Goal: Task Accomplishment & Management: Complete application form

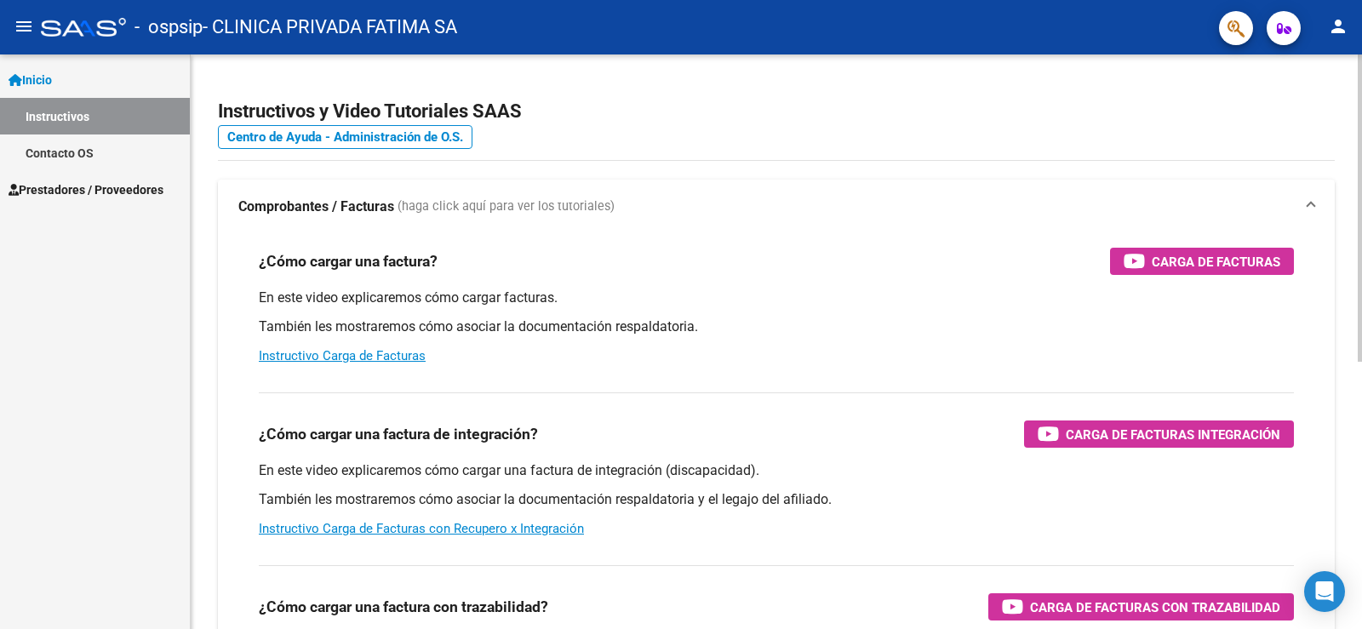
scroll to position [170, 0]
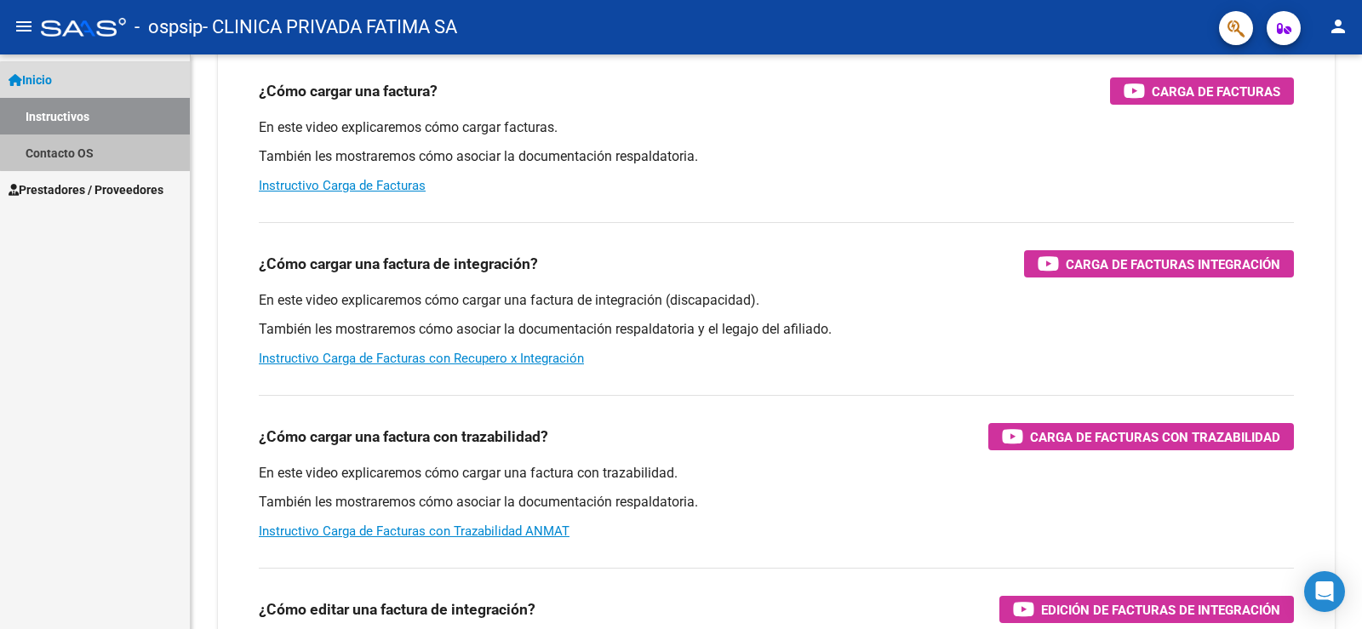
click at [97, 145] on link "Contacto OS" at bounding box center [95, 153] width 190 height 37
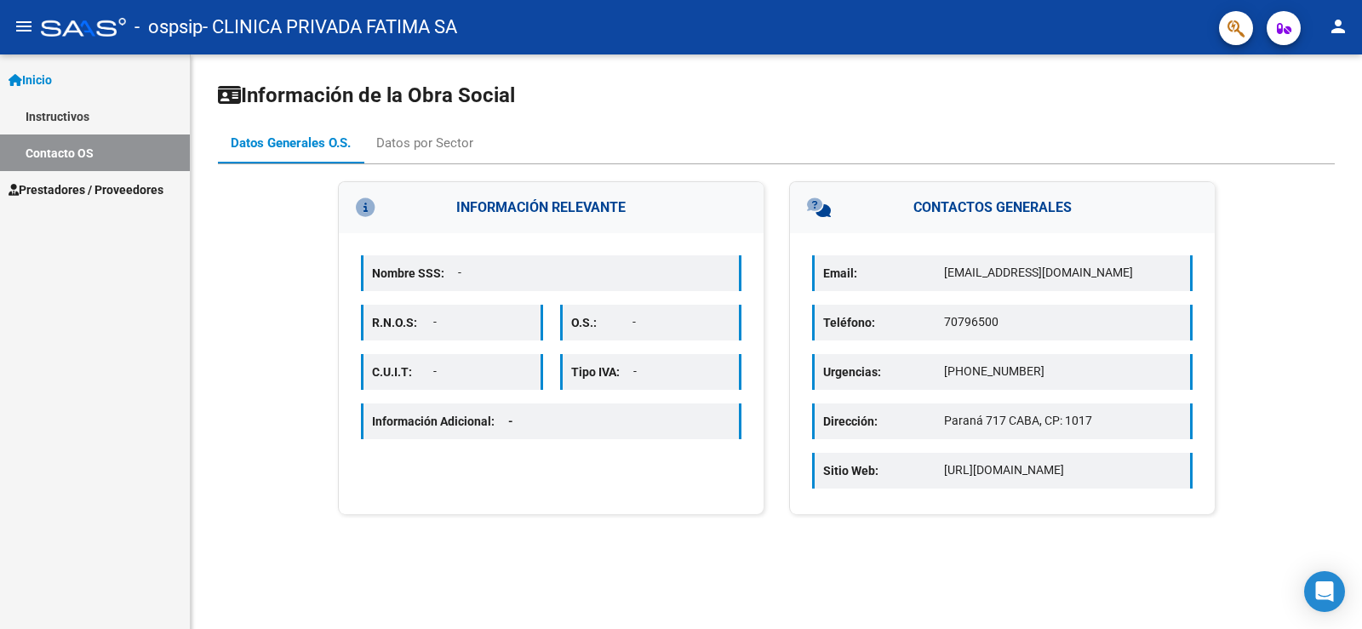
click at [89, 186] on span "Prestadores / Proveedores" at bounding box center [86, 189] width 155 height 19
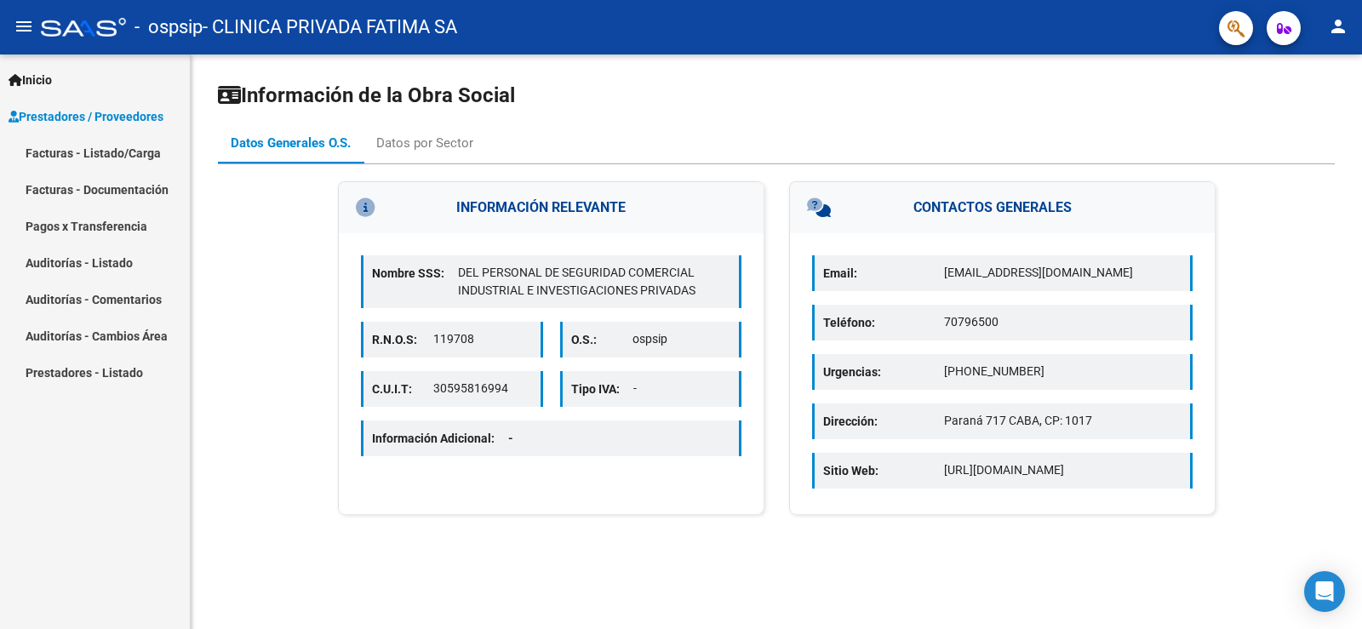
click at [129, 151] on link "Facturas - Listado/Carga" at bounding box center [95, 153] width 190 height 37
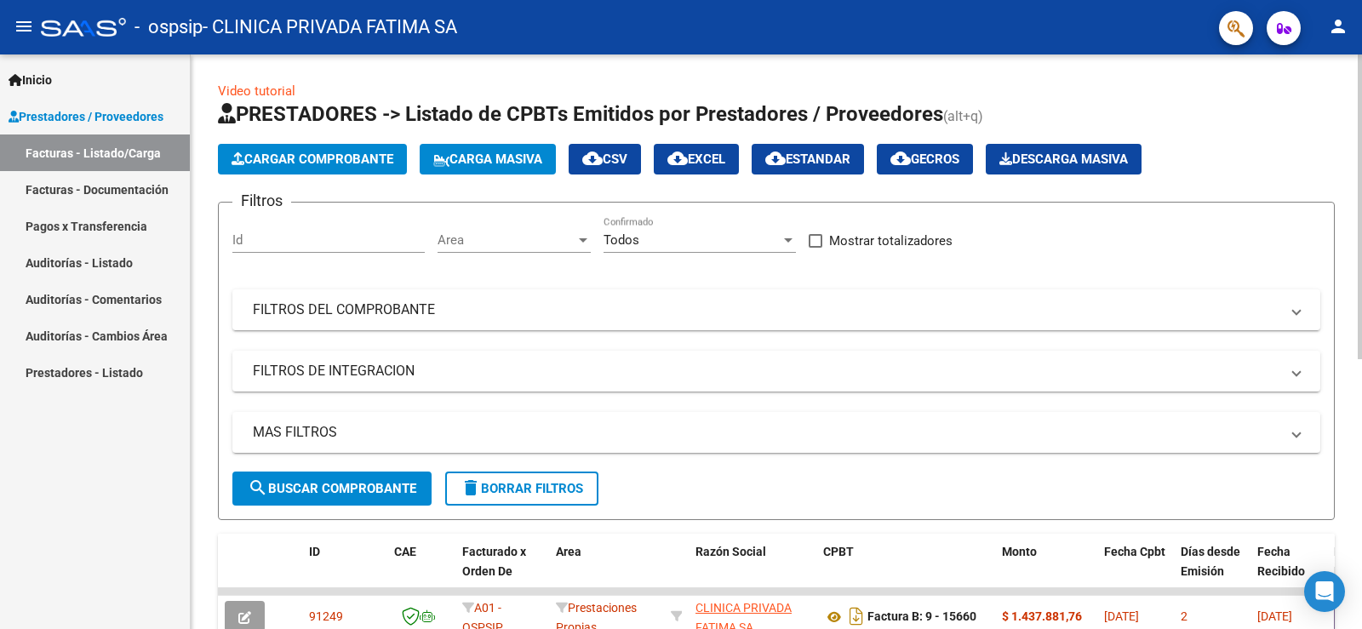
click at [337, 156] on span "Cargar Comprobante" at bounding box center [313, 159] width 162 height 15
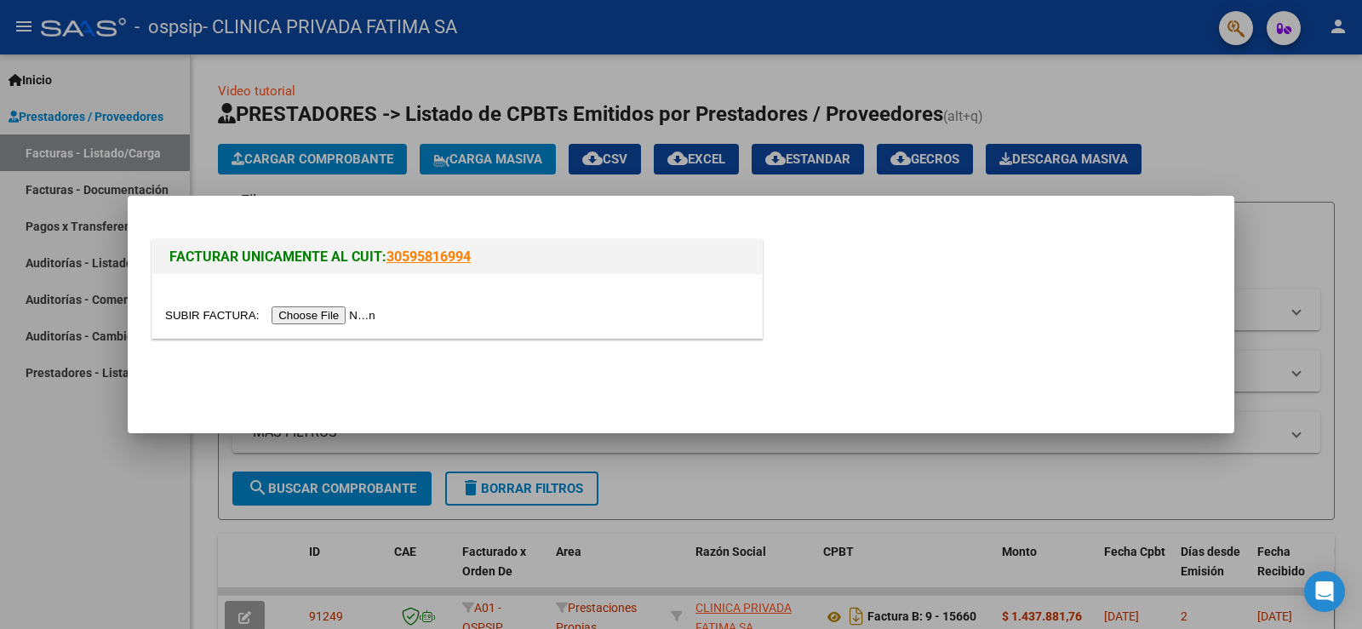
click at [363, 318] on input "file" at bounding box center [272, 316] width 215 height 18
click at [620, 77] on div at bounding box center [681, 314] width 1362 height 629
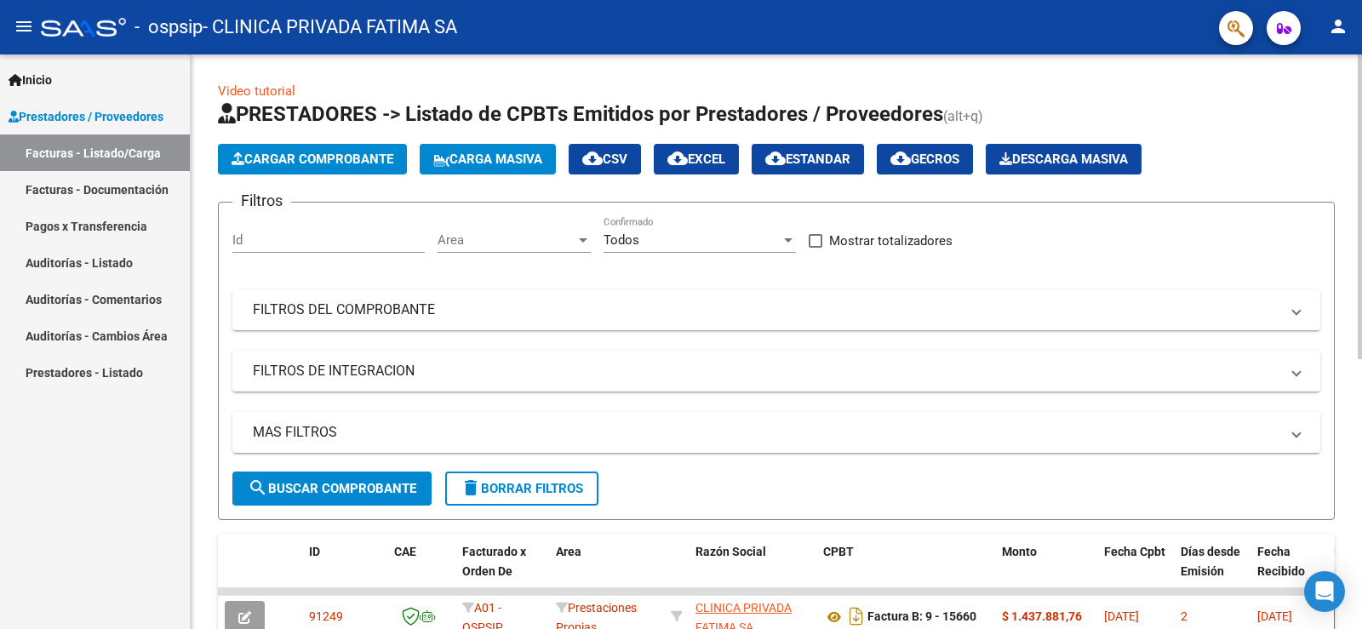
click at [339, 154] on span "Cargar Comprobante" at bounding box center [313, 159] width 162 height 15
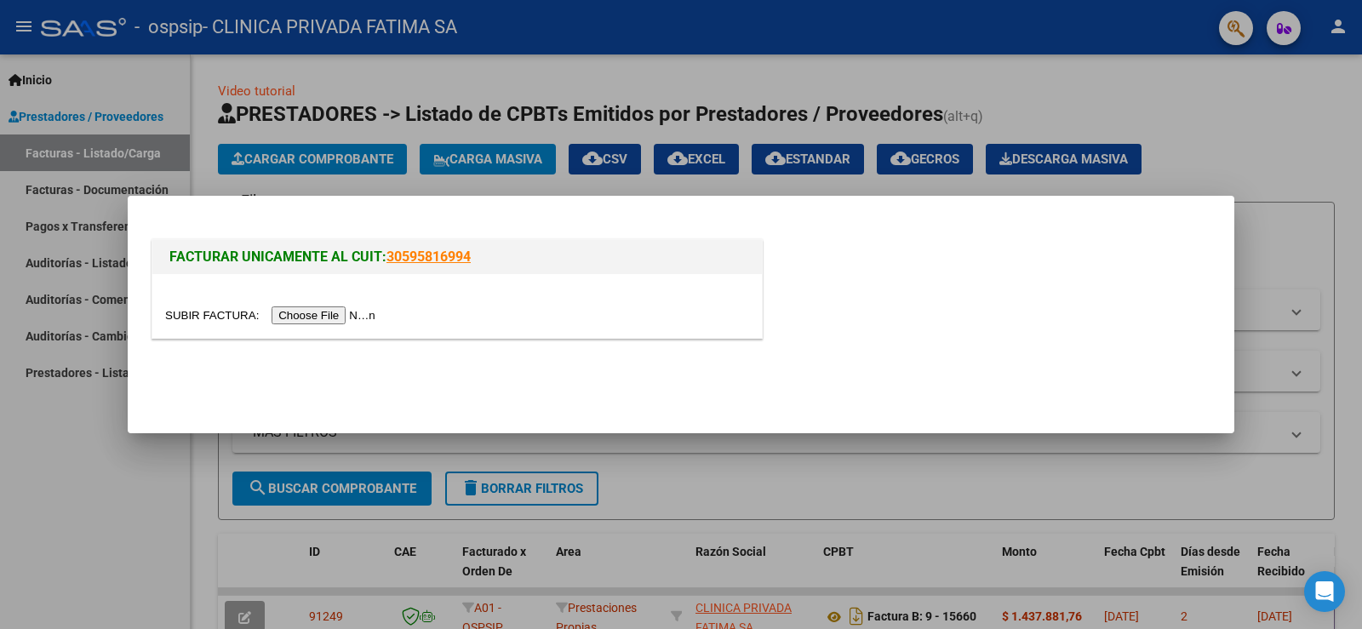
click at [347, 318] on input "file" at bounding box center [272, 316] width 215 height 18
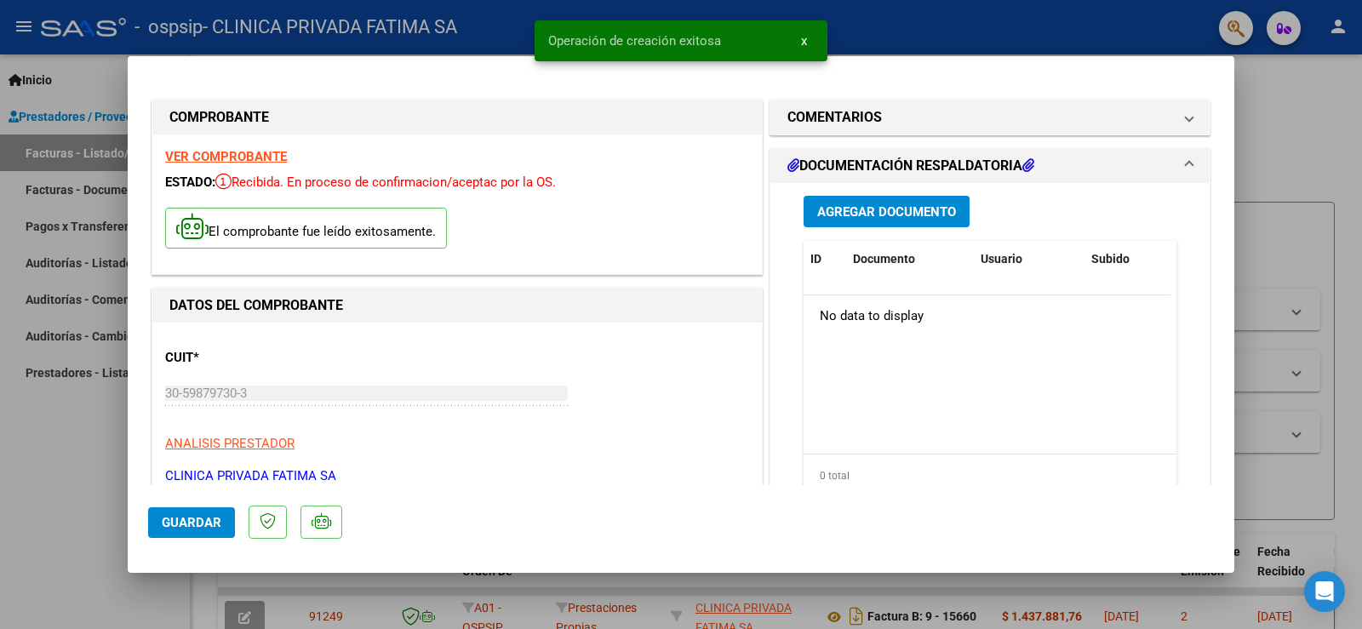
click at [868, 214] on span "Agregar Documento" at bounding box center [886, 211] width 139 height 15
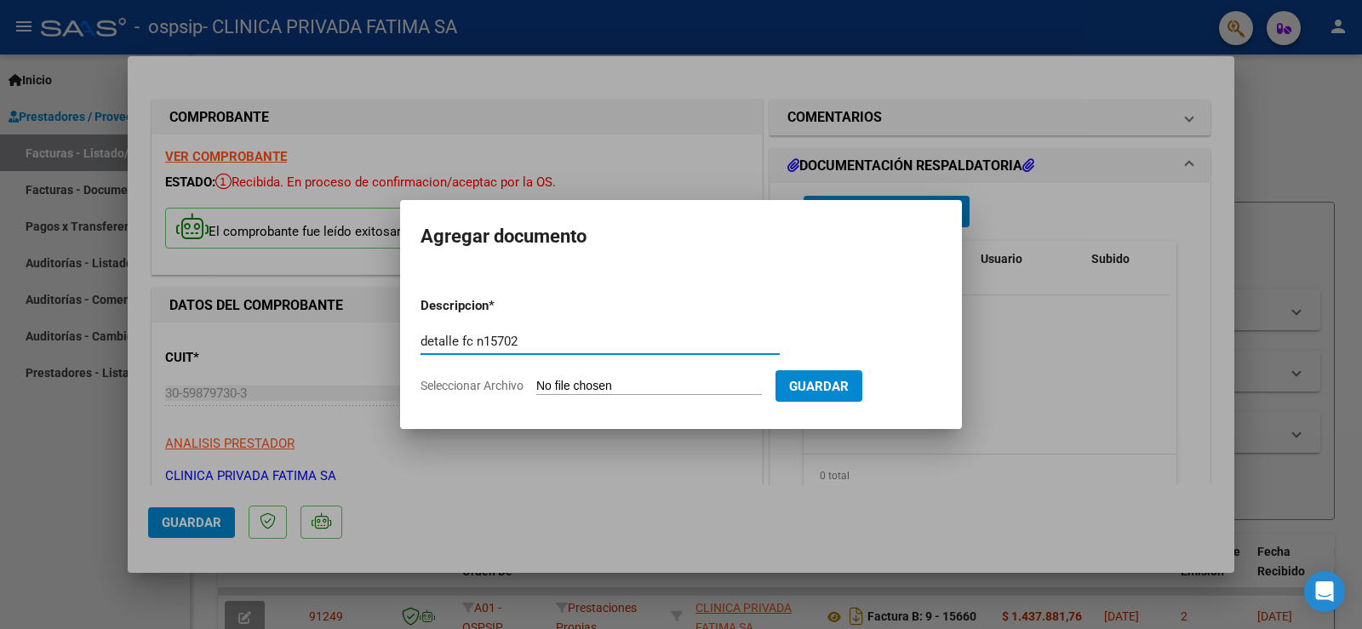
type input "detalle fc n15702"
click at [577, 386] on input "Seleccionar Archivo" at bounding box center [649, 387] width 226 height 16
type input "C:\fakepath\DETALLE FC Nº15702.pdf"
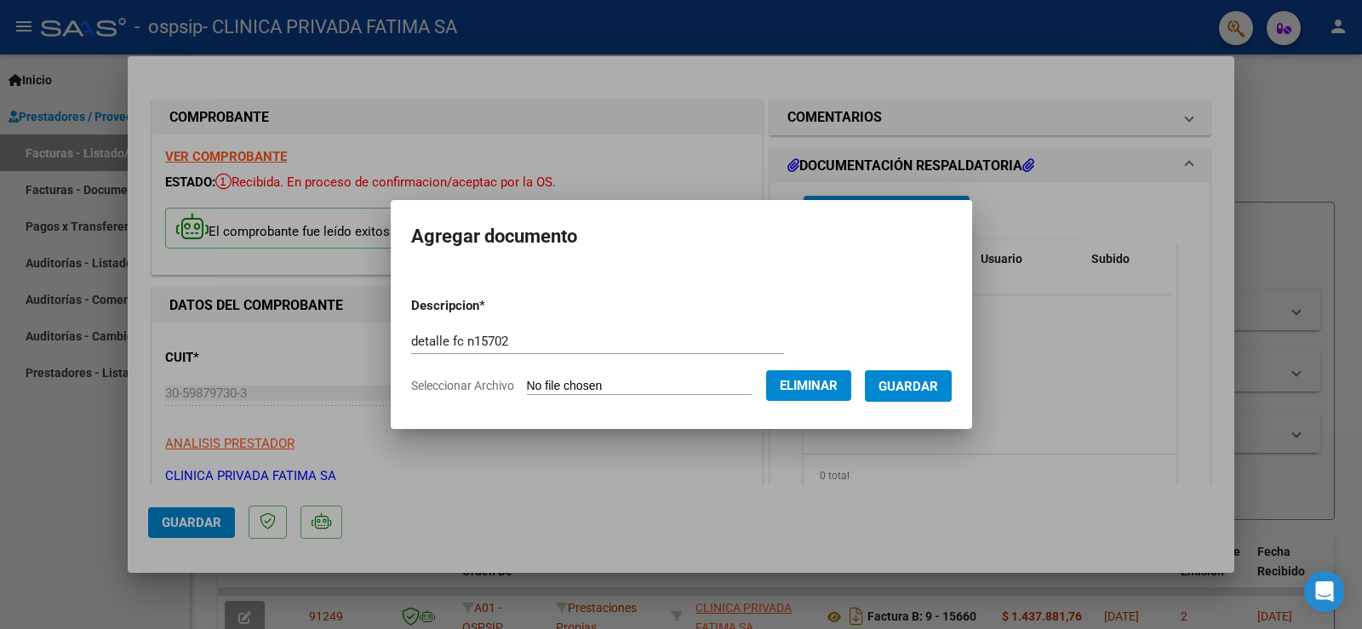
click at [912, 388] on span "Guardar" at bounding box center [909, 386] width 60 height 15
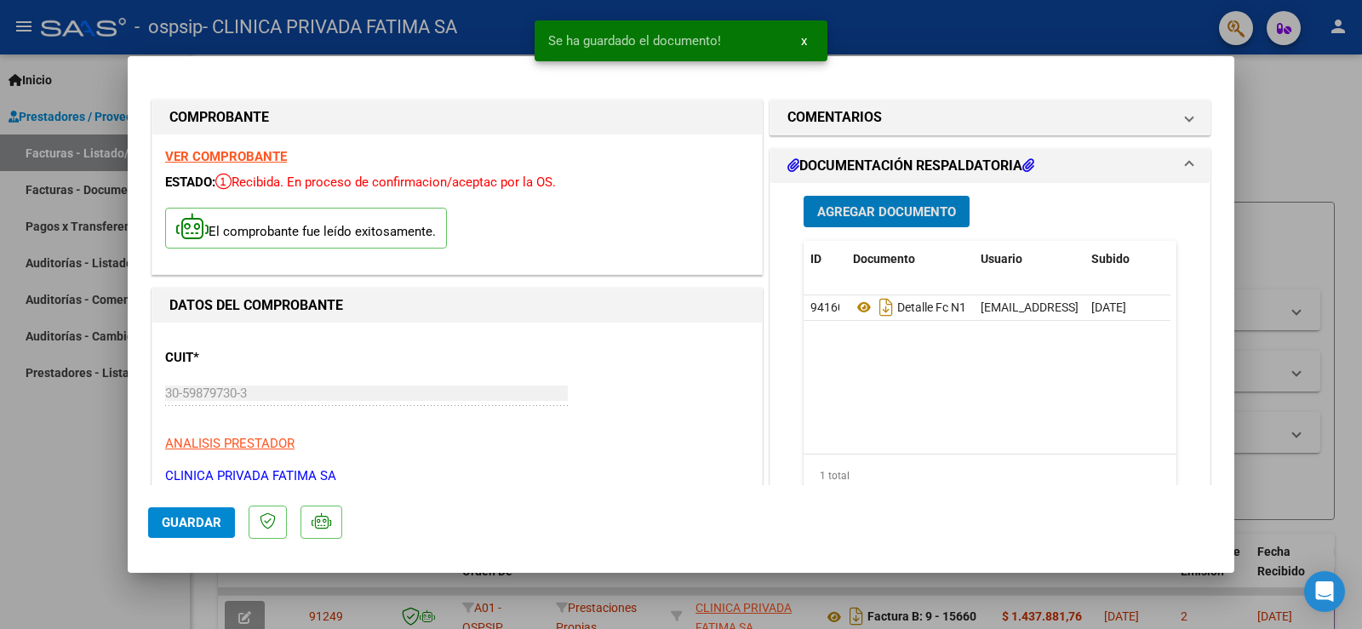
click at [889, 210] on span "Agregar Documento" at bounding box center [886, 211] width 139 height 15
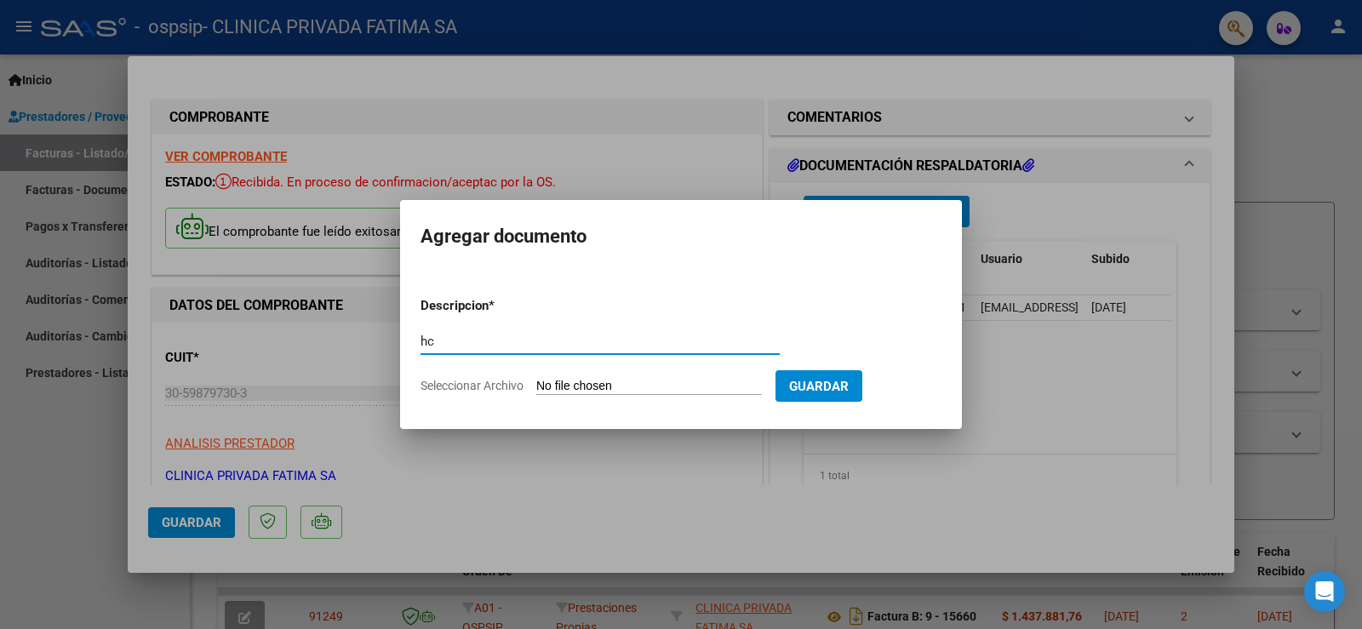
type input "h"
type input "HC [PERSON_NAME]"
click at [613, 382] on input "Seleccionar Archivo" at bounding box center [649, 387] width 226 height 16
type input "C:\fakepath\188117 [PERSON_NAME] 22589417 ospsip001.pdf"
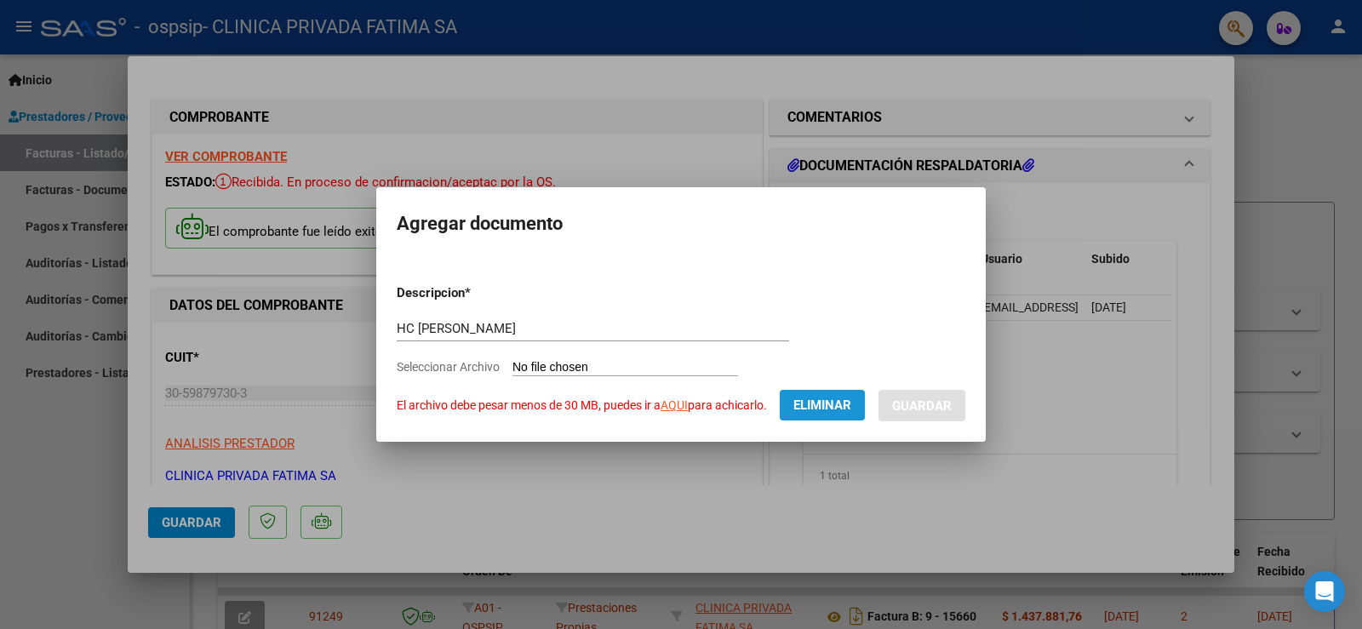
click at [827, 398] on span "Eliminar" at bounding box center [823, 405] width 58 height 15
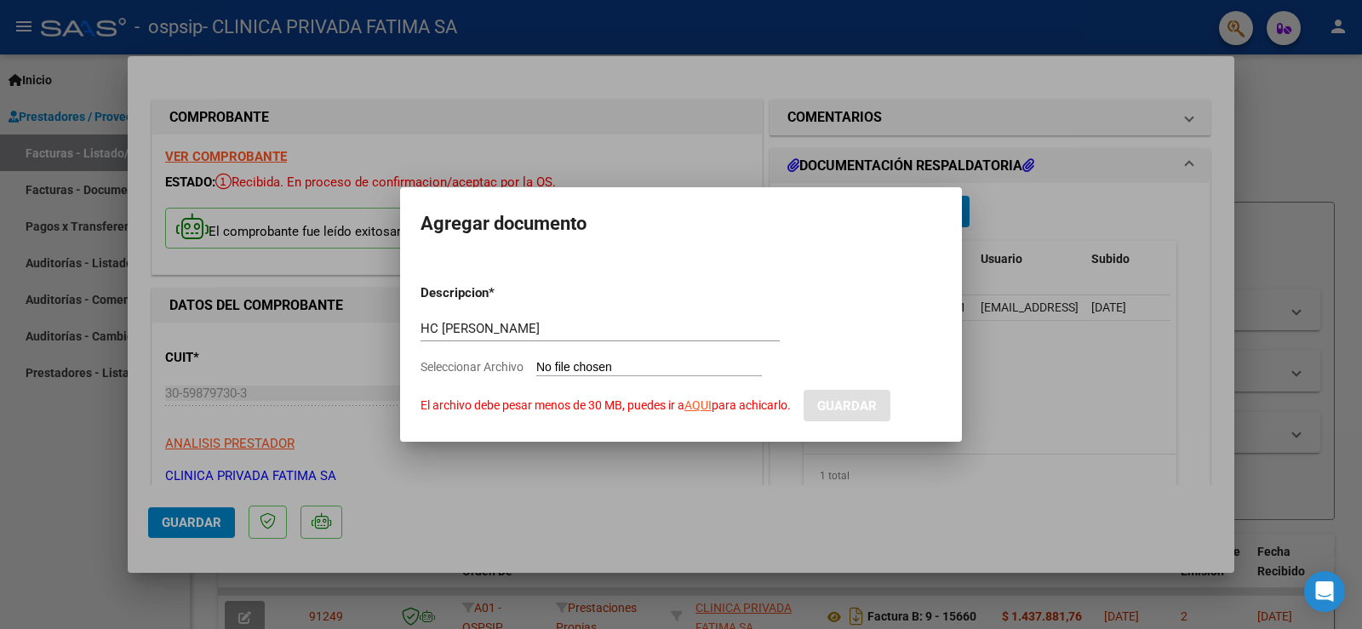
click at [997, 382] on div at bounding box center [681, 314] width 1362 height 629
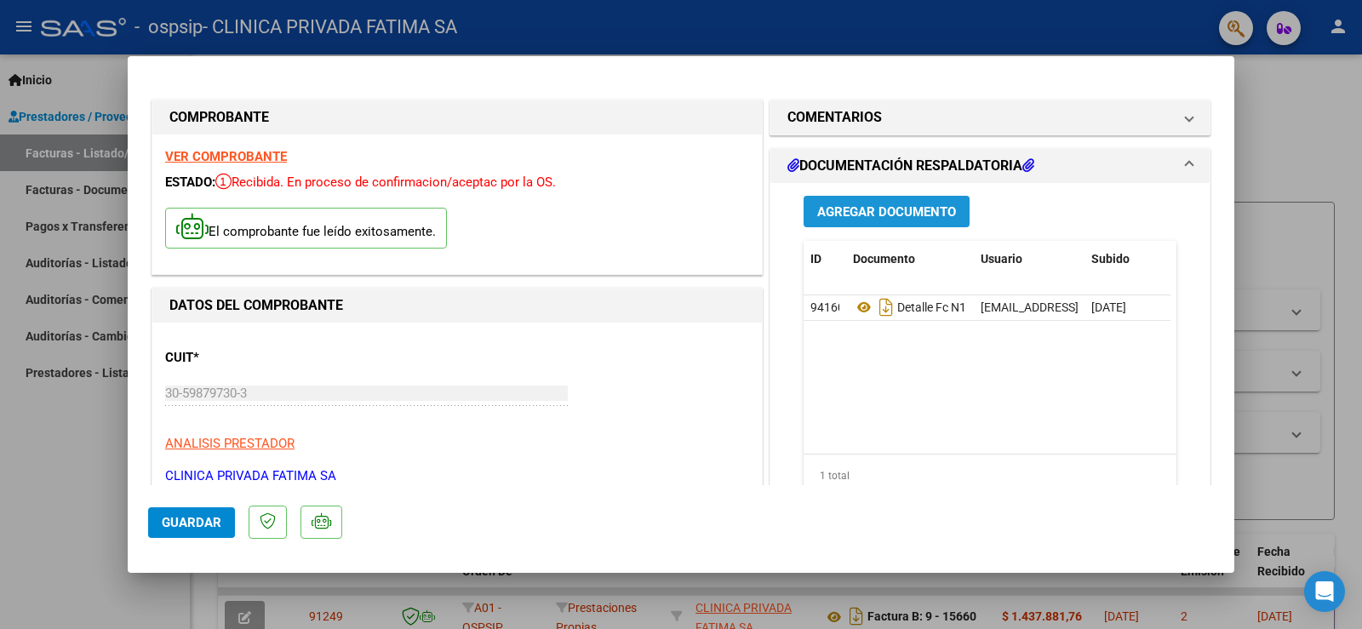
click at [867, 209] on span "Agregar Documento" at bounding box center [886, 211] width 139 height 15
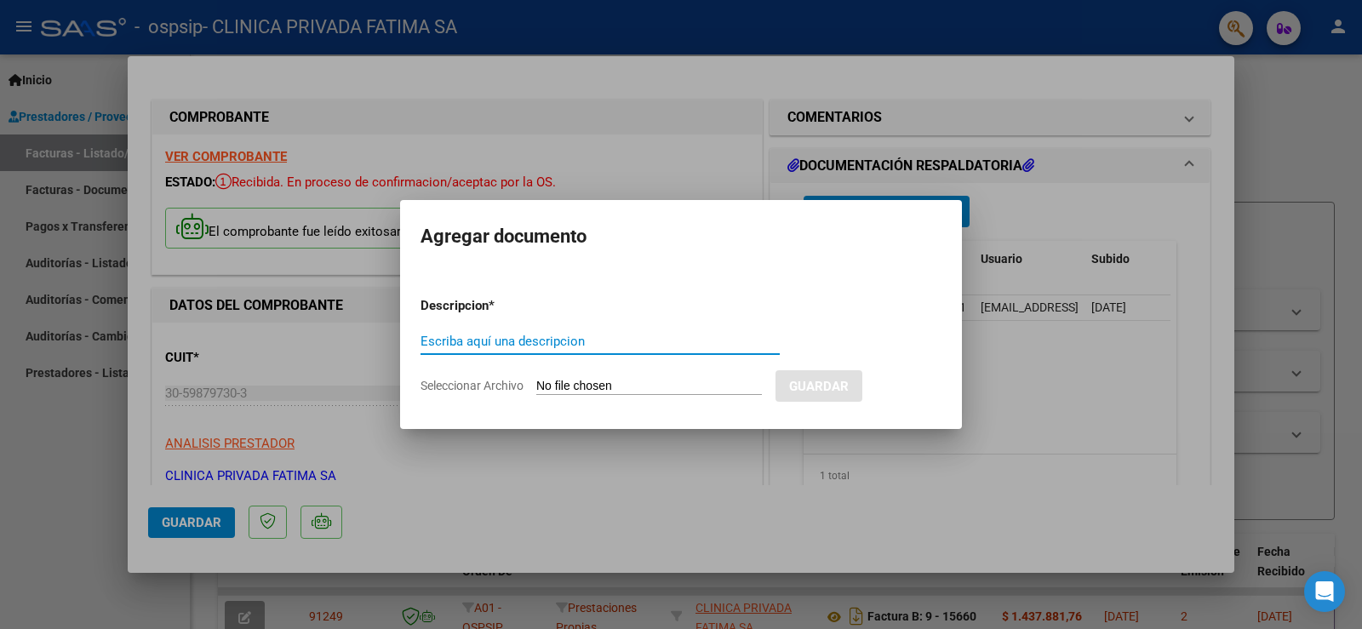
click at [502, 341] on input "Escriba aquí una descripcion" at bounding box center [600, 341] width 359 height 15
type input "HC [PERSON_NAME]"
click at [623, 386] on input "Seleccionar Archivo" at bounding box center [649, 387] width 226 height 16
type input "C:\fakepath\188117 [PERSON_NAME] 22589417 ospsip001_compressed.pdf"
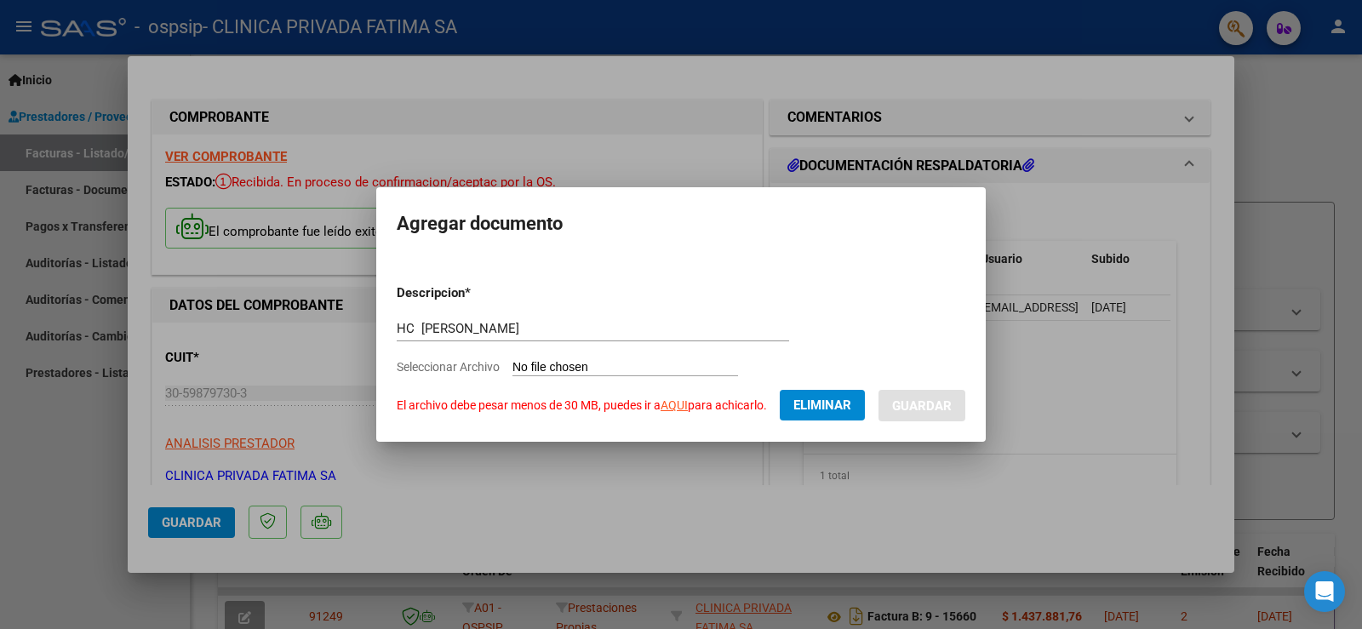
click at [676, 405] on link "AQUI" at bounding box center [674, 405] width 27 height 14
click at [827, 406] on span "Eliminar" at bounding box center [823, 405] width 58 height 15
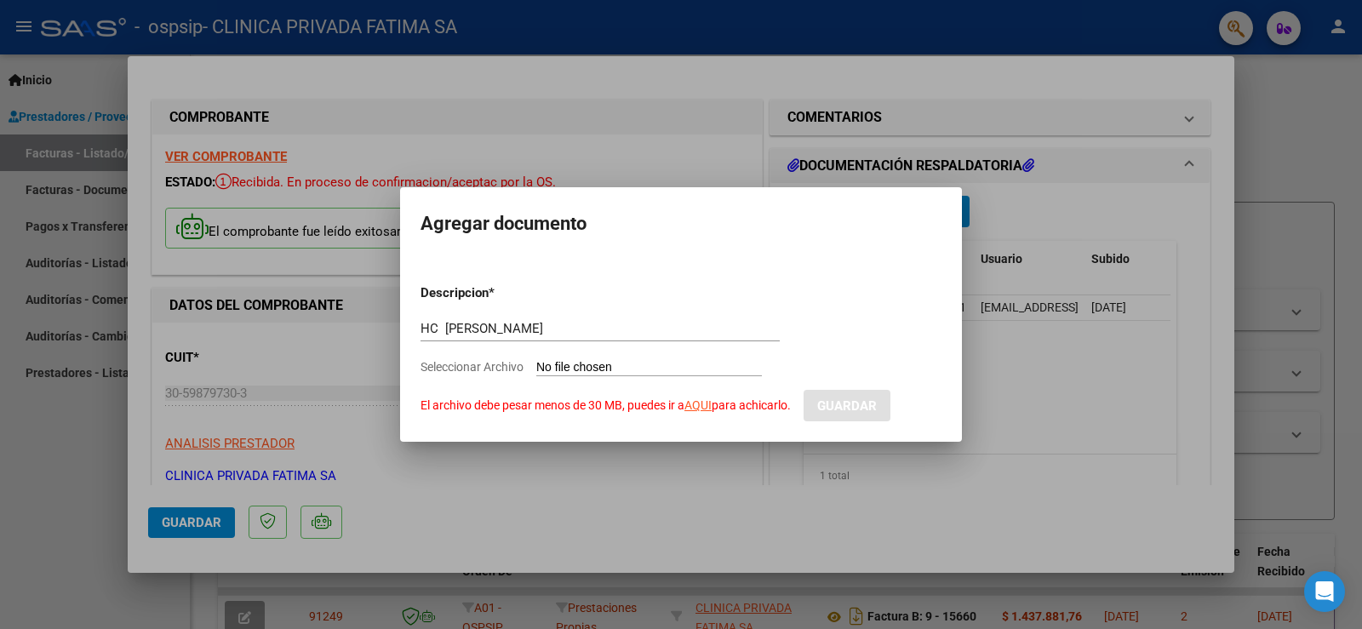
click at [640, 364] on input "Seleccionar Archivo El archivo debe pesar menos de 30 MB, puedes ir a AQUI para…" at bounding box center [649, 368] width 226 height 16
type input "C:\fakepath\188117 [PERSON_NAME] 22589417 ospsip001_compressed-1-322.pdf"
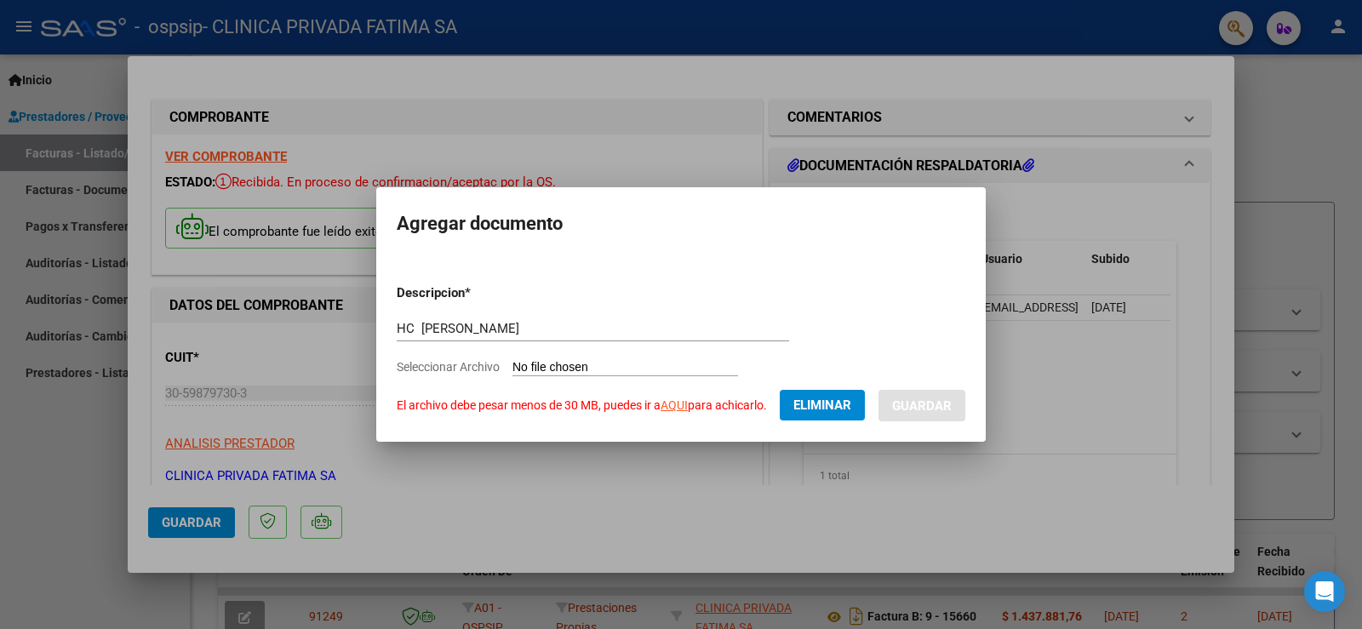
click at [822, 394] on button "Eliminar" at bounding box center [822, 405] width 85 height 31
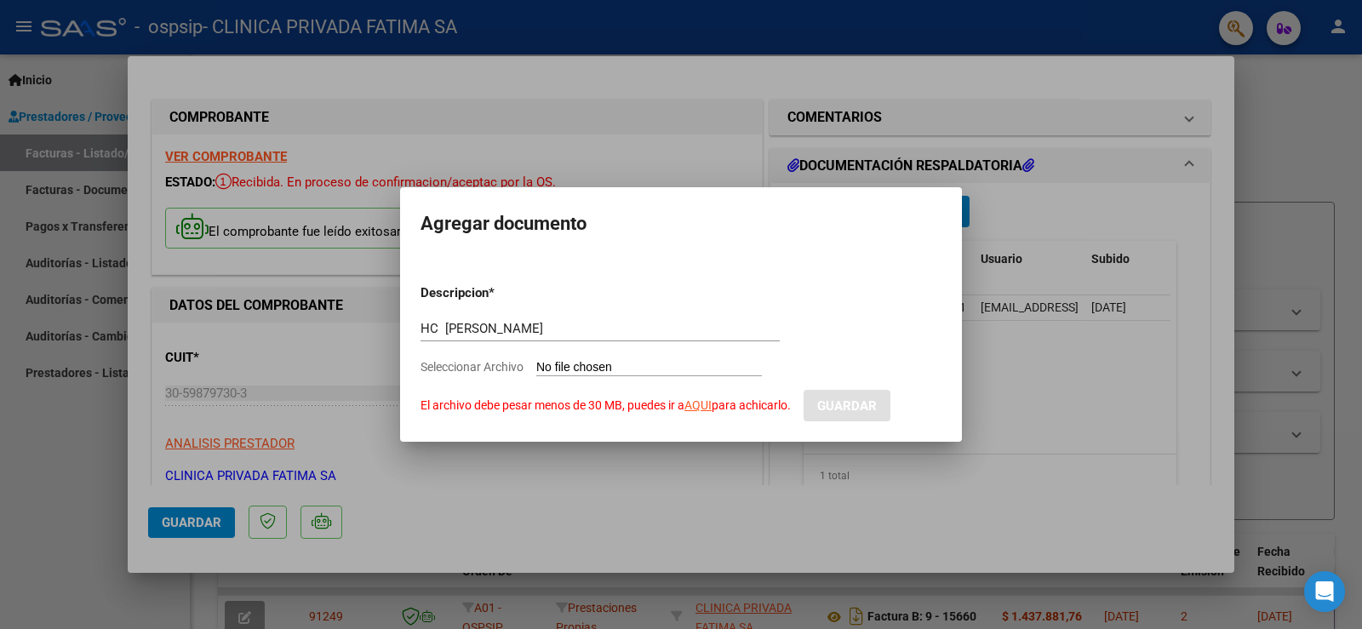
click at [571, 327] on input "HC [PERSON_NAME]" at bounding box center [600, 328] width 359 height 15
click at [442, 327] on input "HC [PERSON_NAME]" at bounding box center [600, 328] width 359 height 15
type input "[PERSON_NAME]"
click at [640, 364] on input "Seleccionar Archivo El archivo debe pesar menos de 30 MB, puedes ir a AQUI para…" at bounding box center [649, 368] width 226 height 16
type input "C:\fakepath\188117 [PERSON_NAME] 22589417 ospsip001_compressed-1-322.pdf"
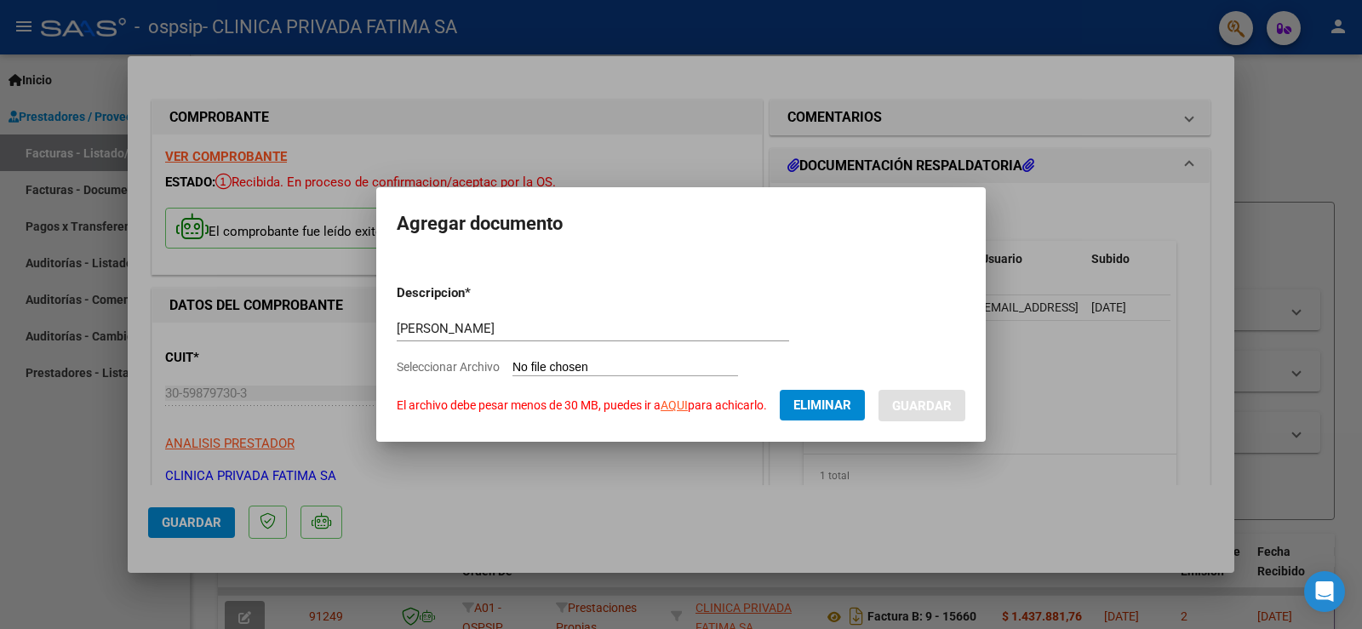
click at [812, 407] on span "Eliminar" at bounding box center [823, 405] width 58 height 15
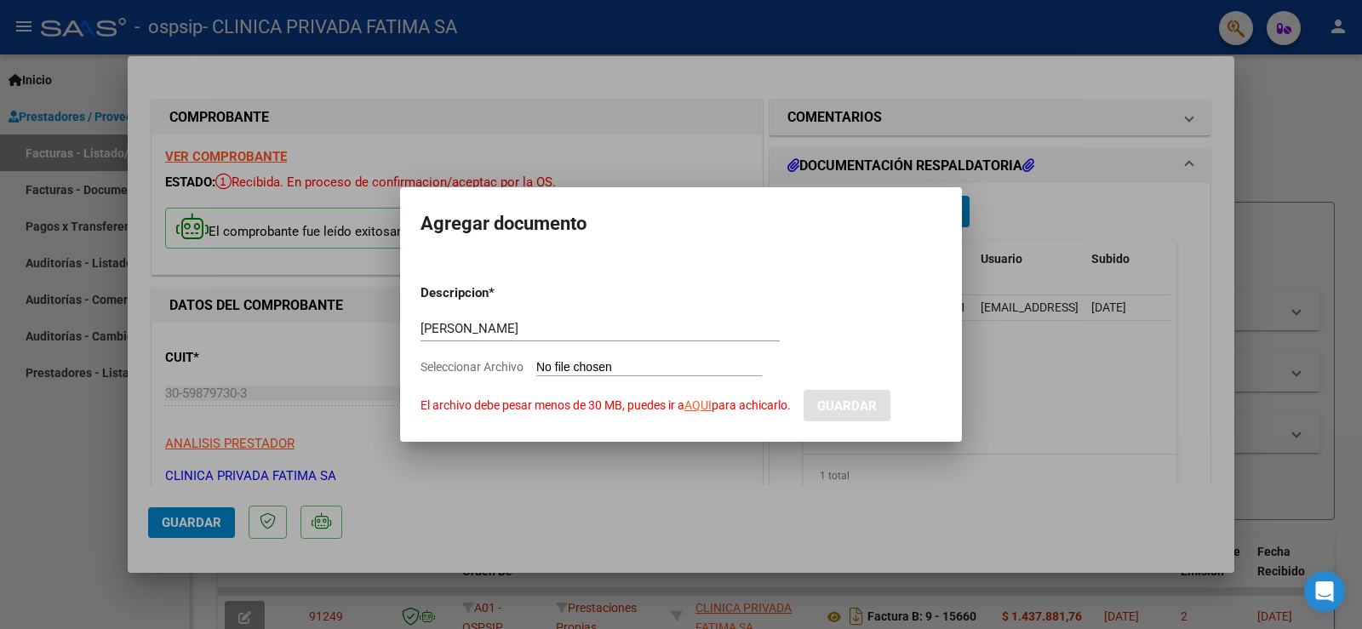
click at [643, 364] on input "Seleccionar Archivo El archivo debe pesar menos de 30 MB, puedes ir a AQUI para…" at bounding box center [649, 368] width 226 height 16
type input "C:\fakepath\188117 [PERSON_NAME] 22589417 ospsip001_compressed-1-322.pdf"
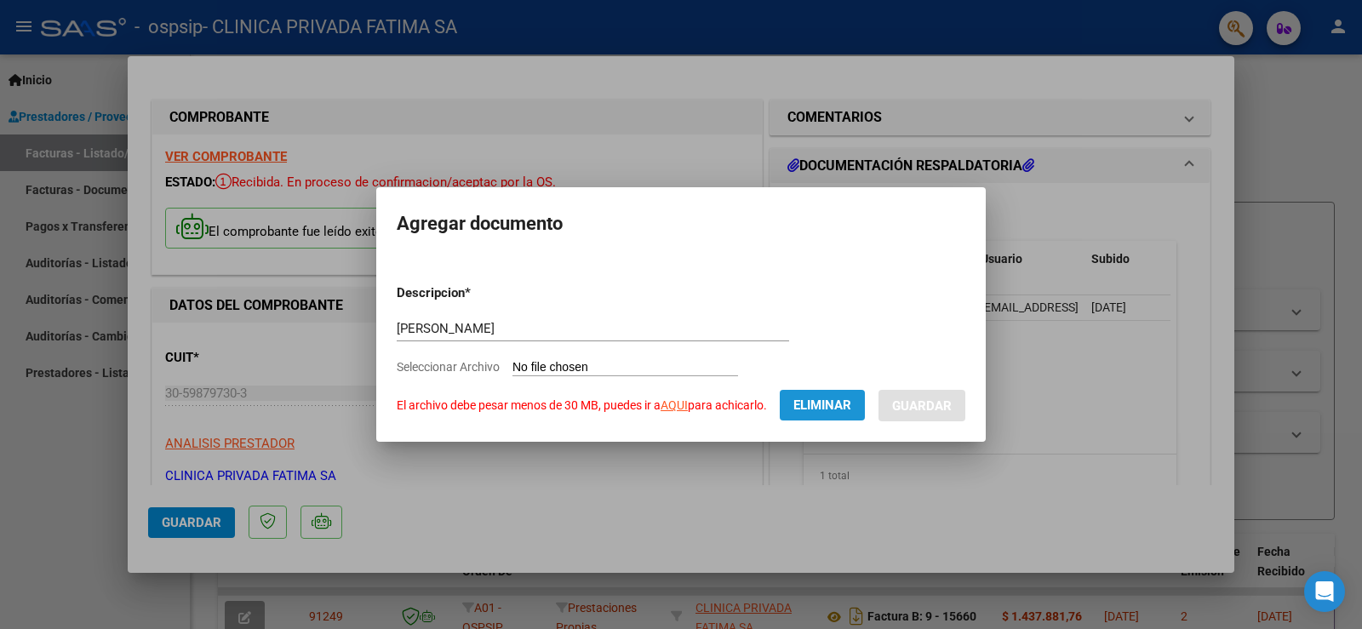
click at [827, 412] on span "Eliminar" at bounding box center [823, 405] width 58 height 15
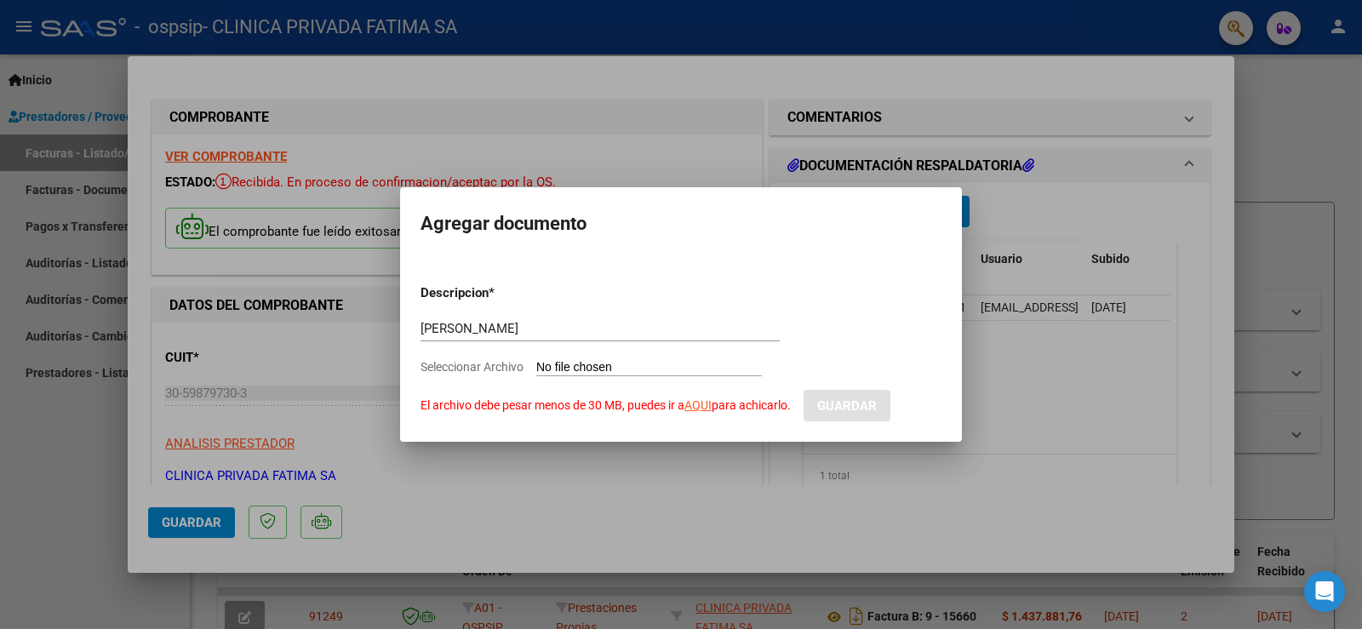
click at [709, 152] on div at bounding box center [681, 314] width 1362 height 629
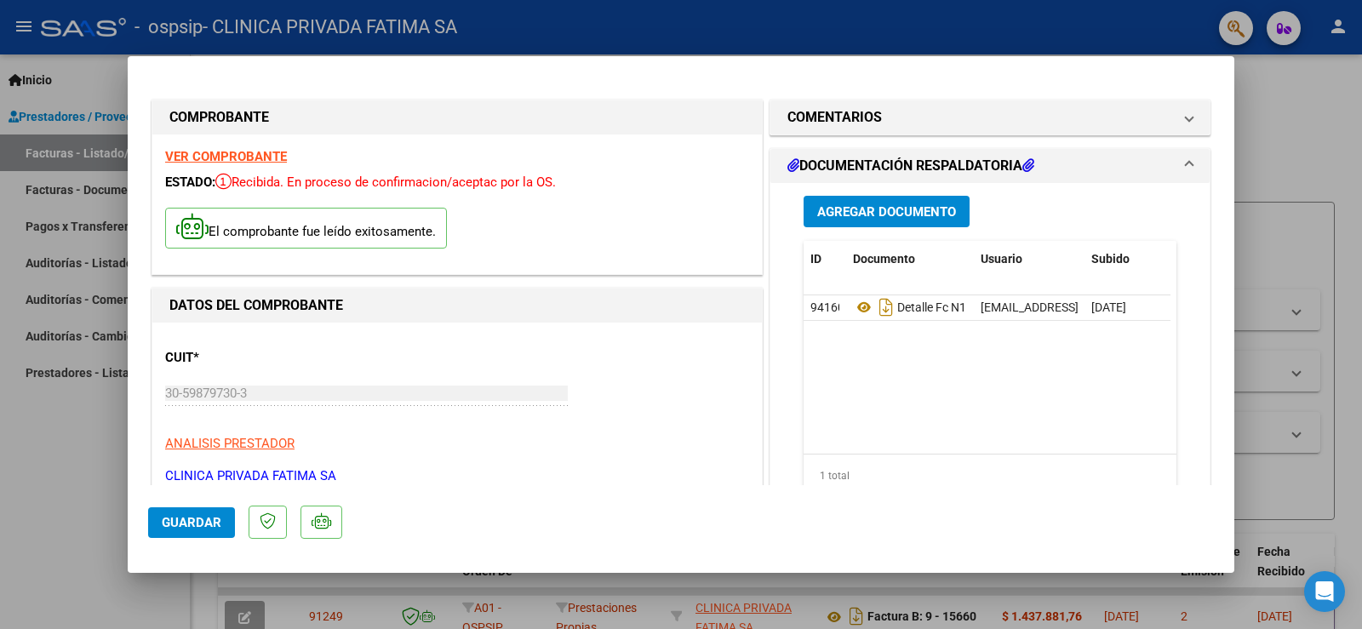
click at [875, 210] on span "Agregar Documento" at bounding box center [886, 211] width 139 height 15
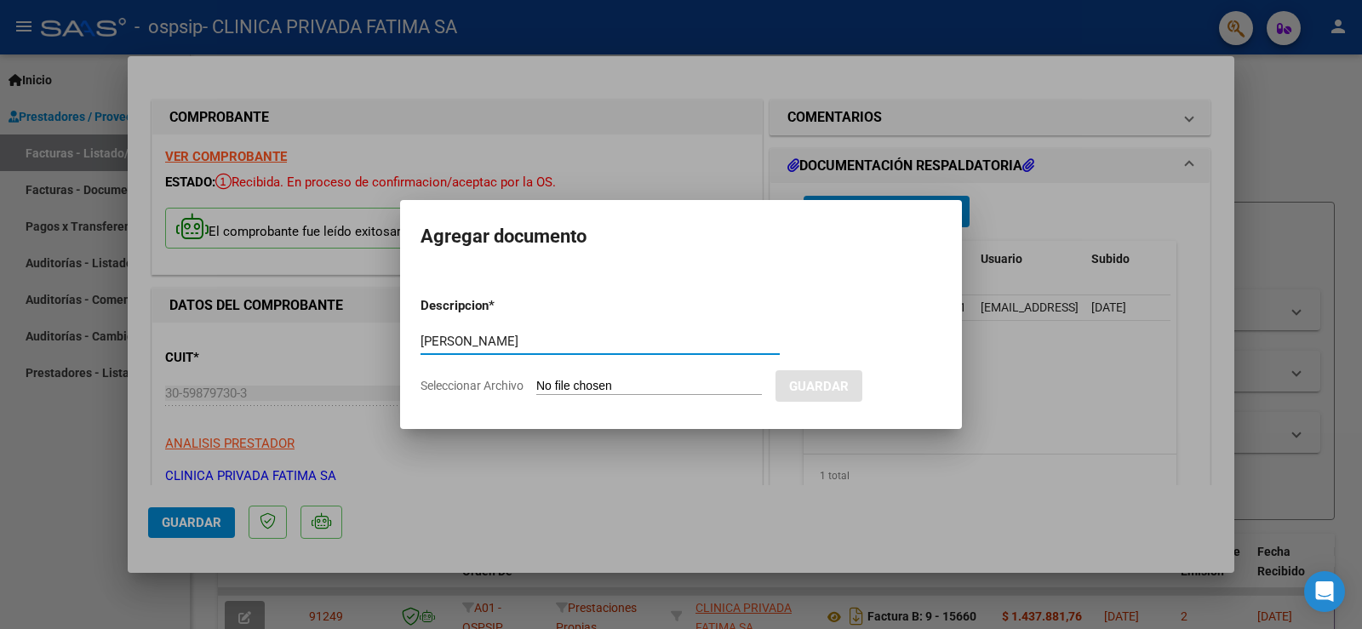
type input "[PERSON_NAME]"
click at [591, 379] on input "Seleccionar Archivo" at bounding box center [649, 387] width 226 height 16
type input "C:\fakepath\188117 [PERSON_NAME] 22589417 ospsip001_compressed-1-322.pdf"
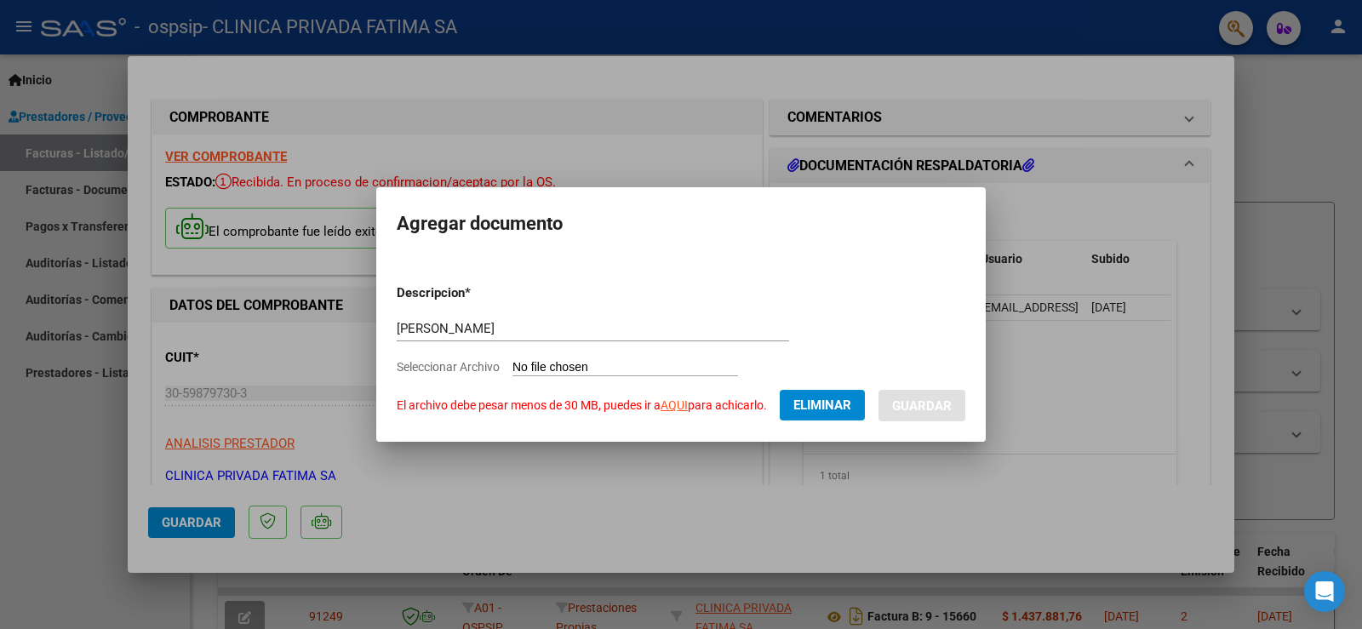
click at [817, 412] on span "Eliminar" at bounding box center [823, 405] width 58 height 15
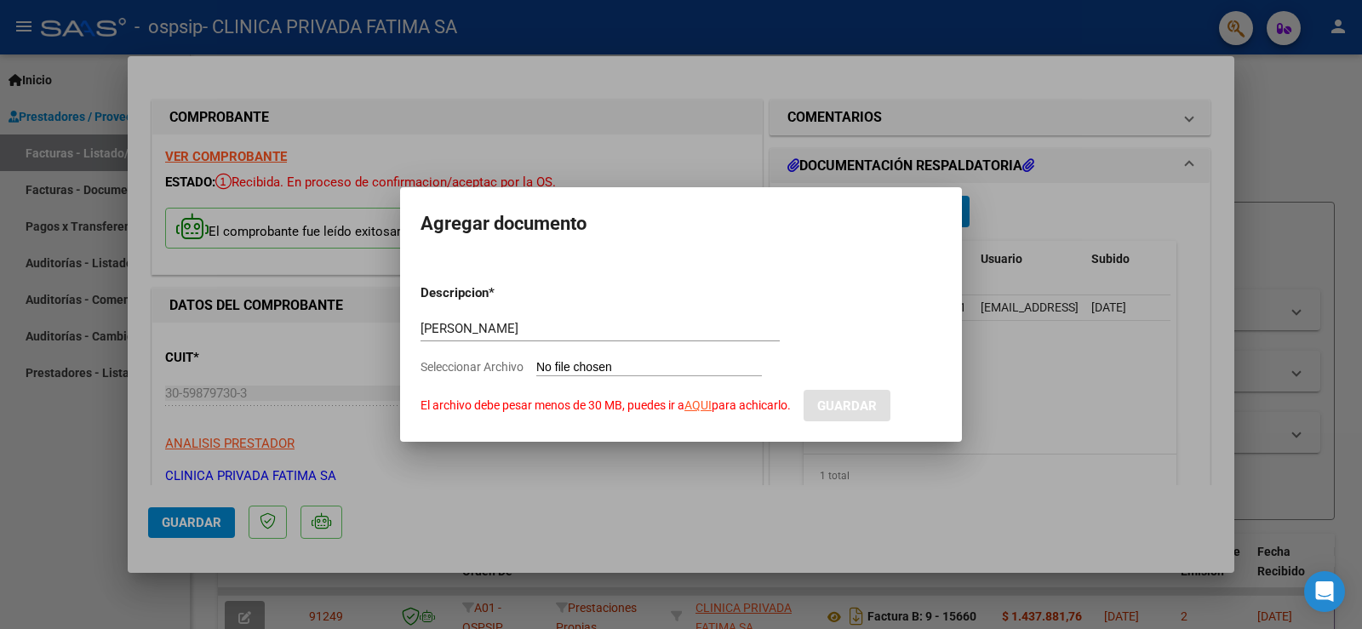
click at [1016, 211] on div at bounding box center [681, 314] width 1362 height 629
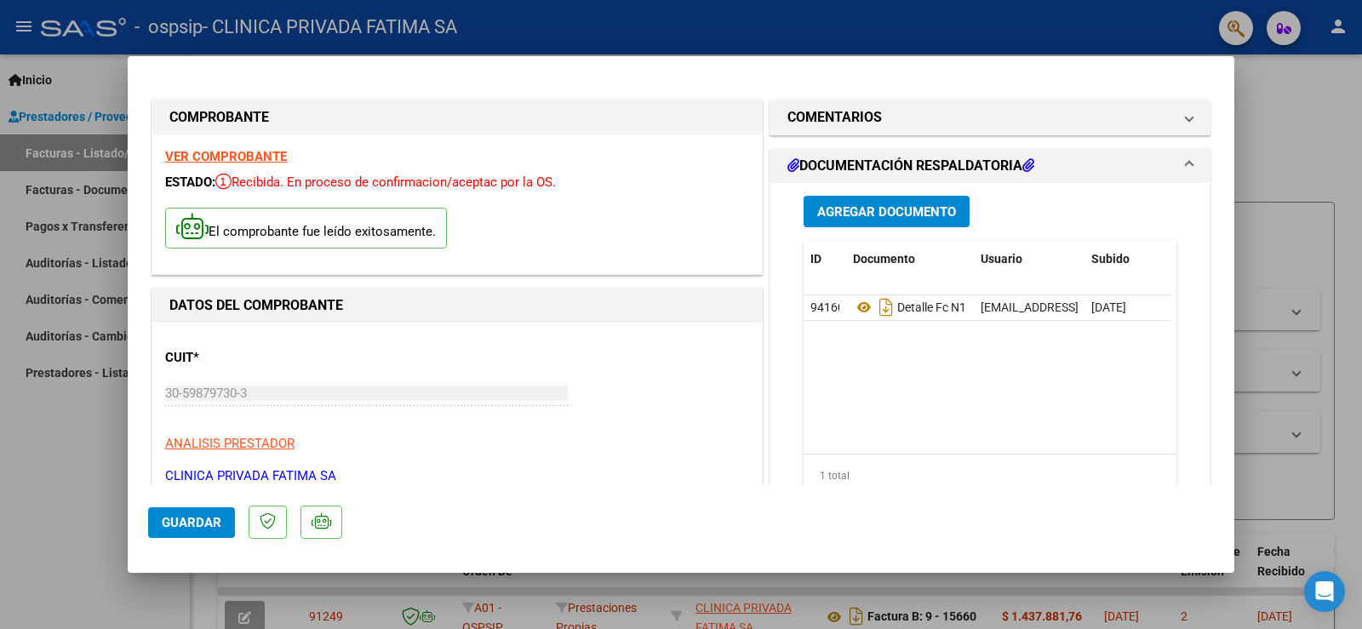
click at [853, 219] on span "Agregar Documento" at bounding box center [886, 211] width 139 height 15
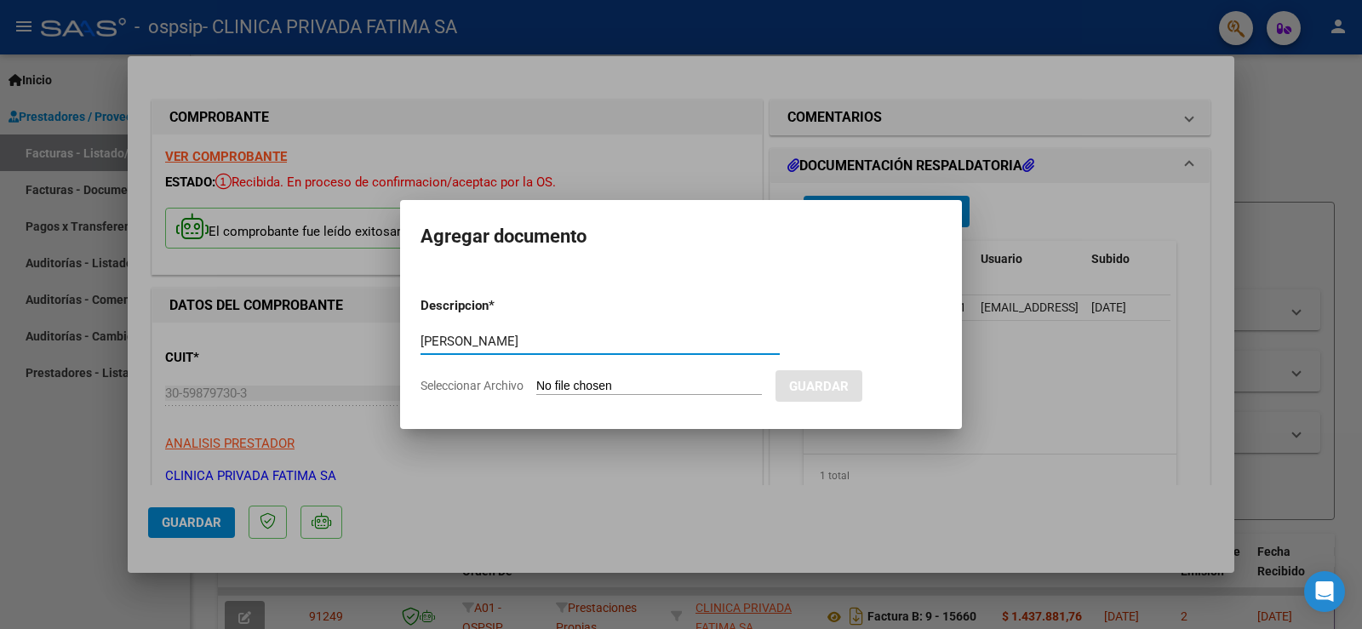
type input "[PERSON_NAME]"
click at [653, 380] on input "Seleccionar Archivo" at bounding box center [649, 387] width 226 height 16
type input "C:\fakepath\188117 [PERSON_NAME] 22589417 ospsip001_compressed (1).pdf"
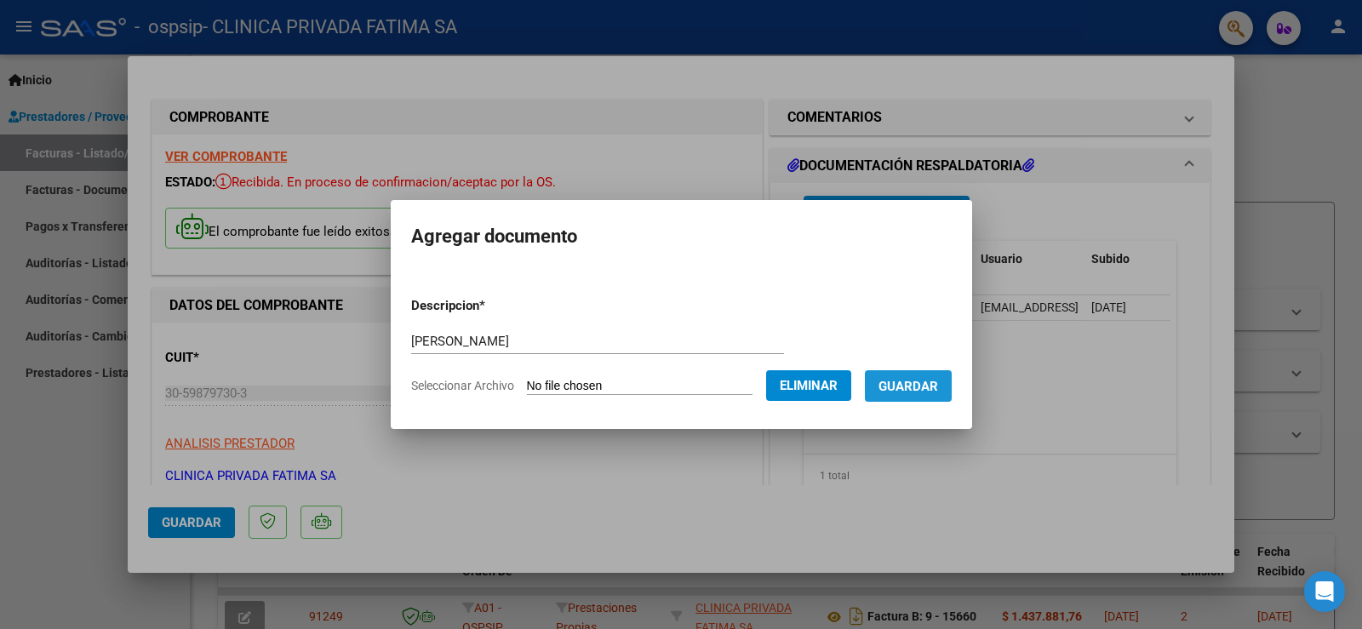
click at [934, 387] on span "Guardar" at bounding box center [909, 386] width 60 height 15
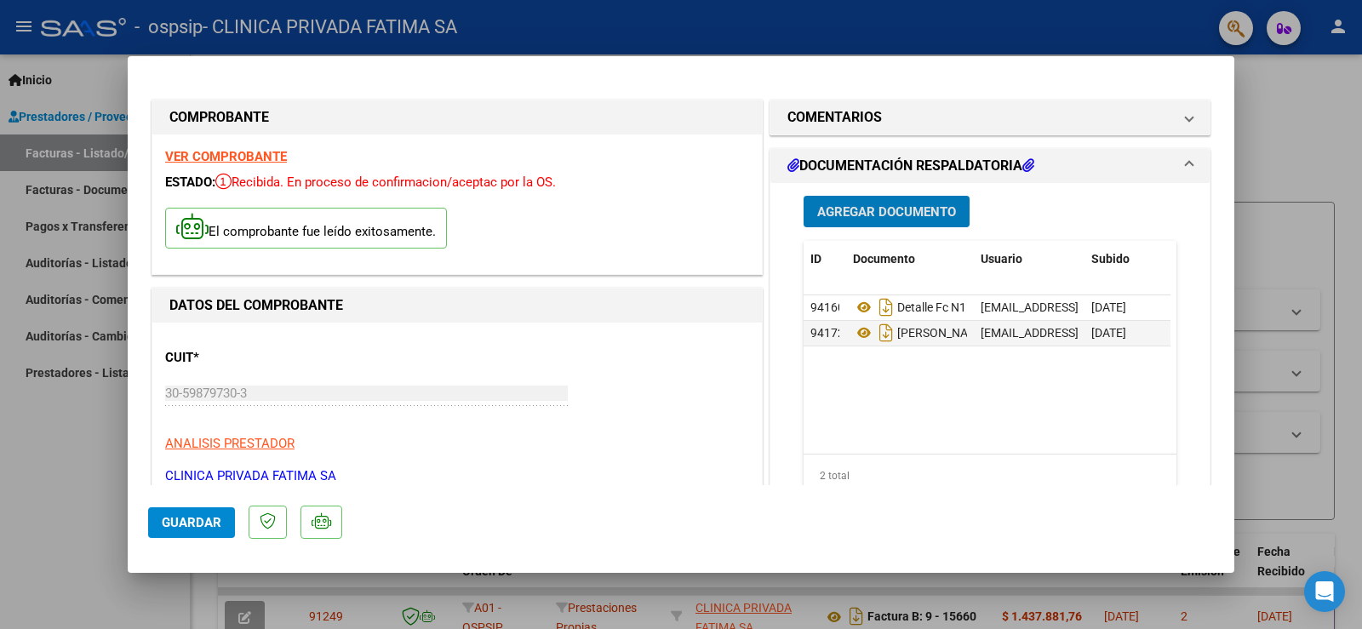
click at [210, 520] on span "Guardar" at bounding box center [192, 522] width 60 height 15
click at [54, 465] on div at bounding box center [681, 314] width 1362 height 629
type input "$ 0,00"
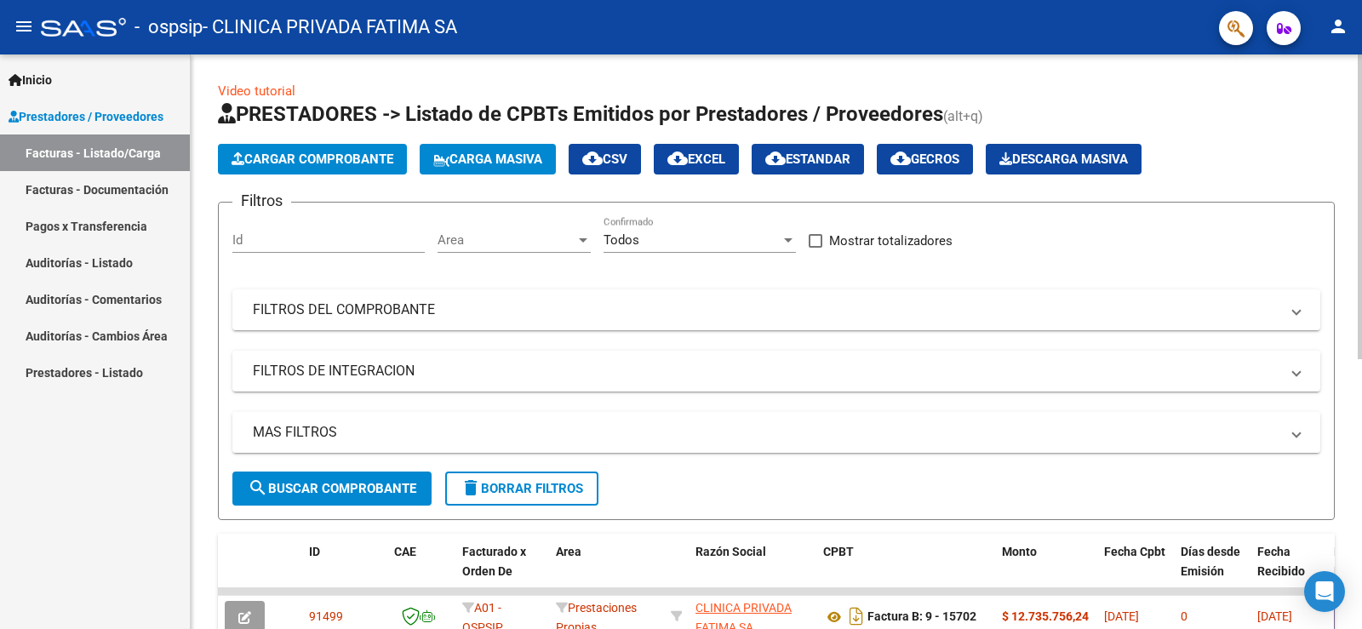
scroll to position [341, 0]
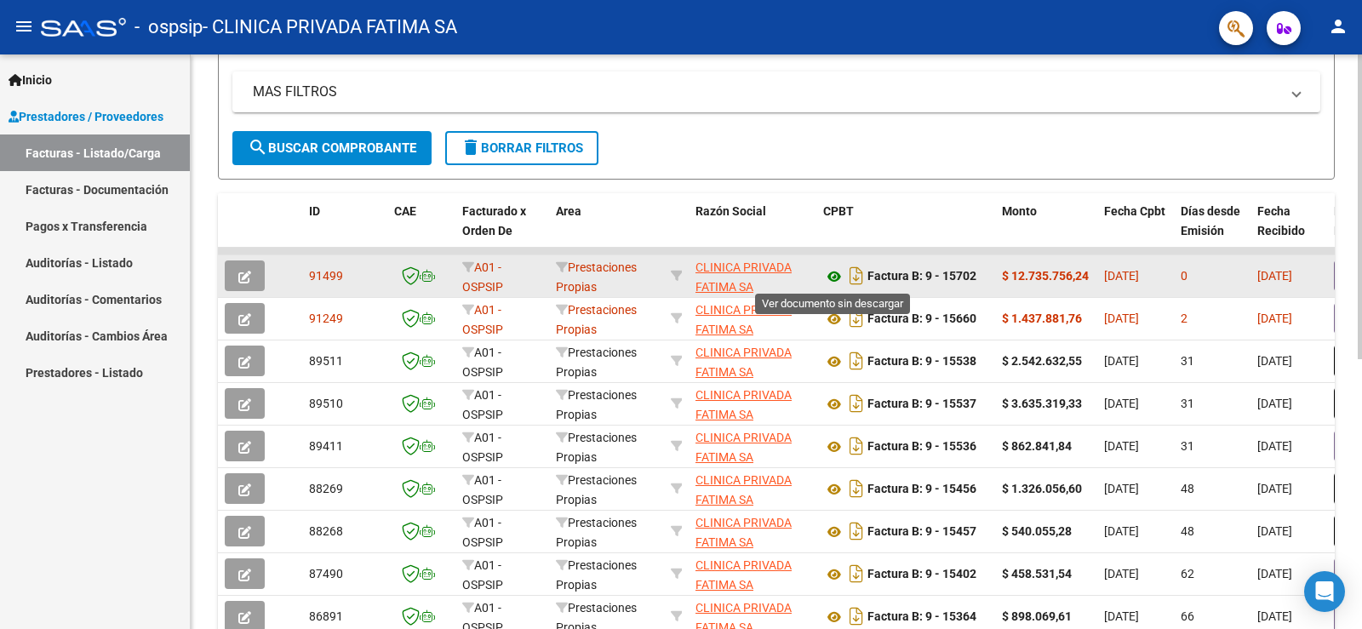
click at [837, 272] on icon at bounding box center [834, 276] width 22 height 20
